Goal: Information Seeking & Learning: Learn about a topic

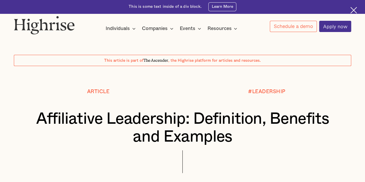
click at [66, 30] on img at bounding box center [44, 25] width 61 height 18
click at [53, 22] on img at bounding box center [44, 25] width 61 height 18
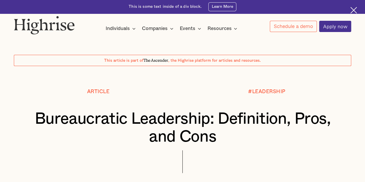
scroll to position [94, 0]
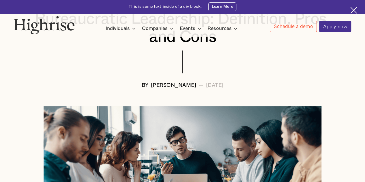
scroll to position [100, 0]
click at [307, 66] on div at bounding box center [182, 66] width 337 height 32
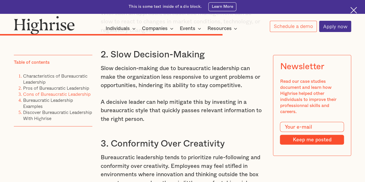
scroll to position [2612, 0]
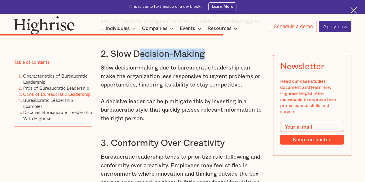
drag, startPoint x: 193, startPoint y: 85, endPoint x: 142, endPoint y: 93, distance: 52.2
click at [142, 60] on h3 "2. Slow Decision-Making" at bounding box center [183, 53] width 164 height 11
click at [232, 60] on h3 "2. Slow Decision-Making" at bounding box center [183, 53] width 164 height 11
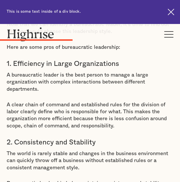
scroll to position [1394, 0]
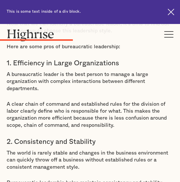
click at [60, 101] on p "A clear chain of command and established rules for the division of labor clearl…" at bounding box center [90, 115] width 167 height 28
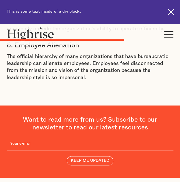
scroll to position [2234, 0]
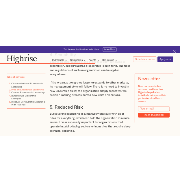
scroll to position [2289, 0]
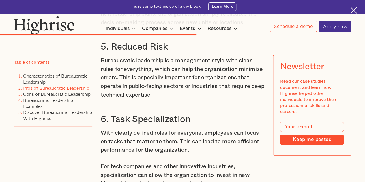
click at [240, 99] on p "Bureaucratic leadership is a management style with clear rules for everything, …" at bounding box center [183, 78] width 164 height 43
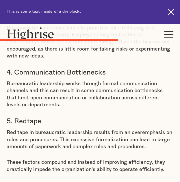
scroll to position [2167, 0]
